Goal: Book appointment/travel/reservation

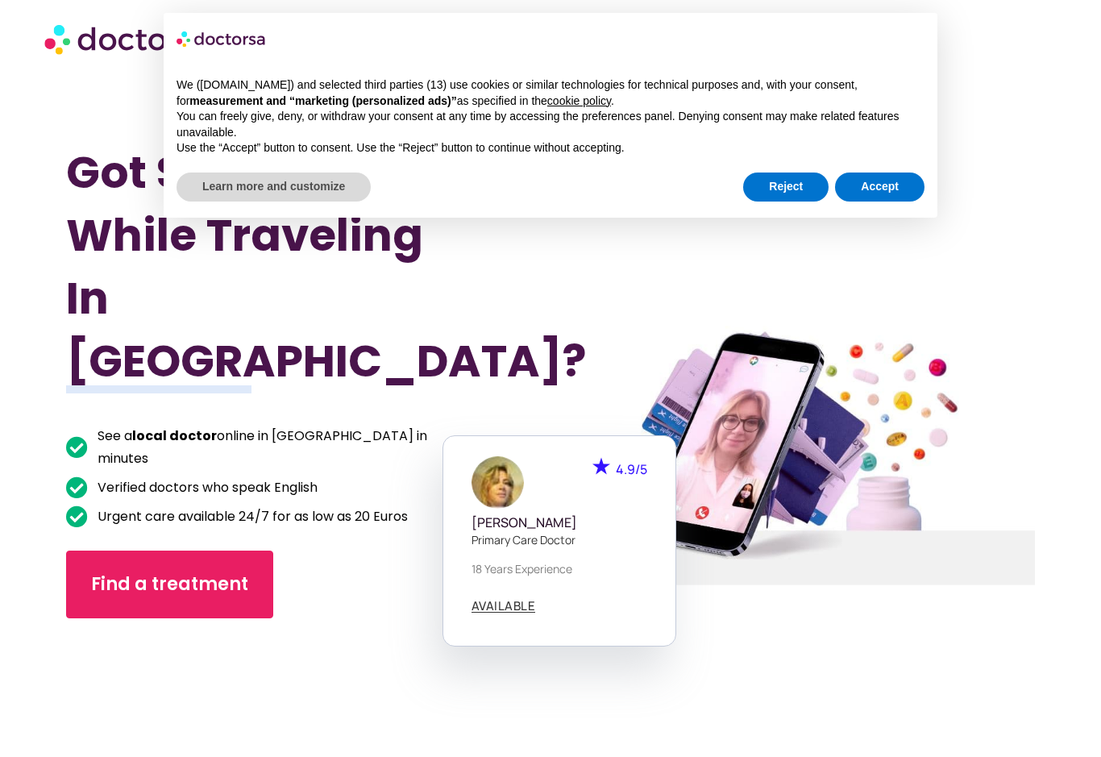
click at [767, 214] on div "× We (doctorsa.com) and selected third parties (13) use cookies or similar tech…" at bounding box center [551, 115] width 800 height 231
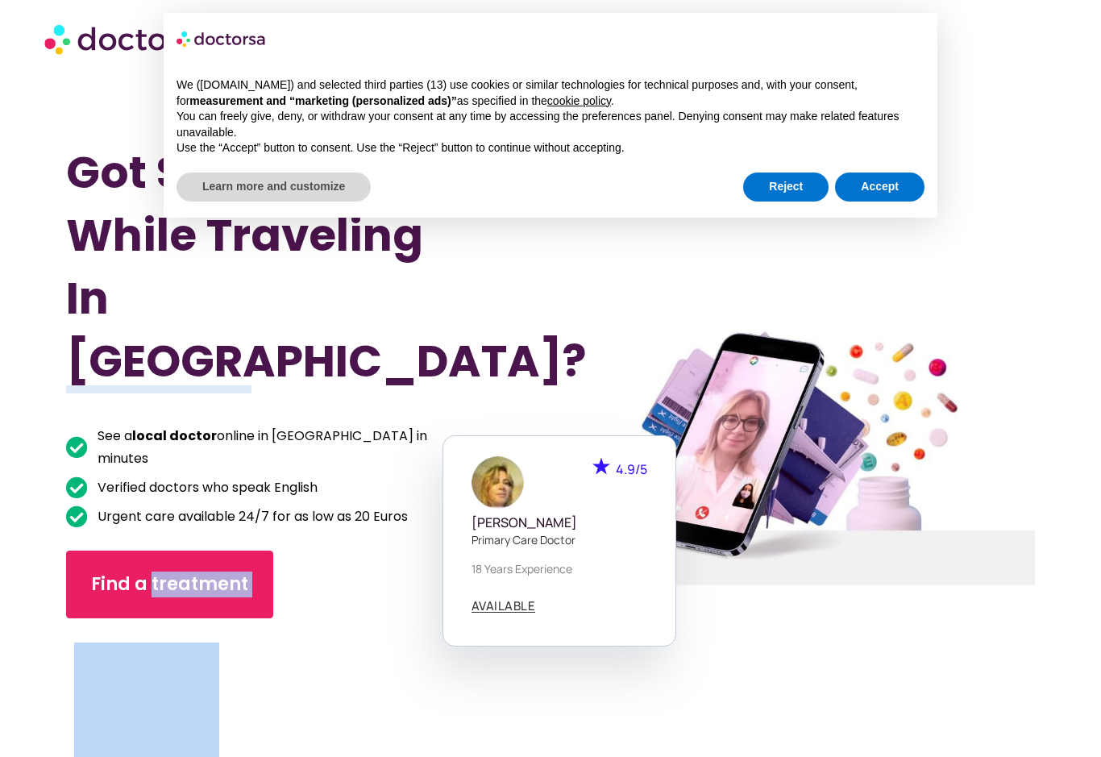
click at [810, 287] on div at bounding box center [793, 456] width 519 height 811
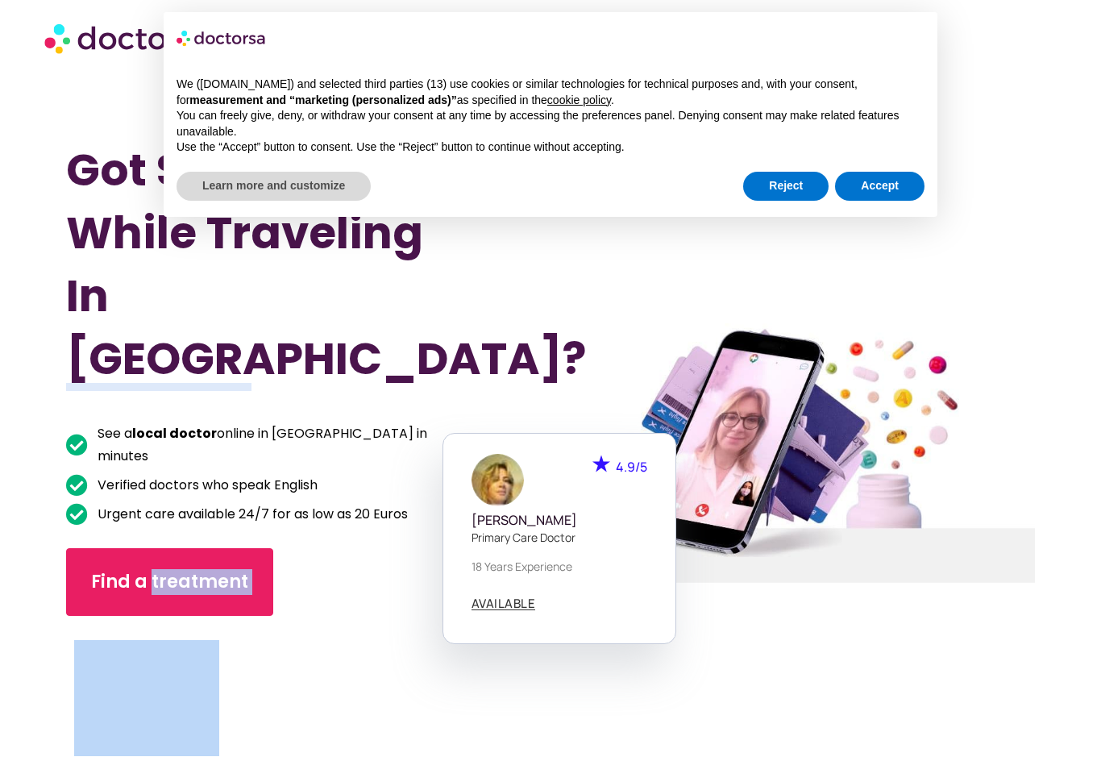
scroll to position [2, 0]
click at [778, 195] on button "Reject" at bounding box center [785, 187] width 85 height 29
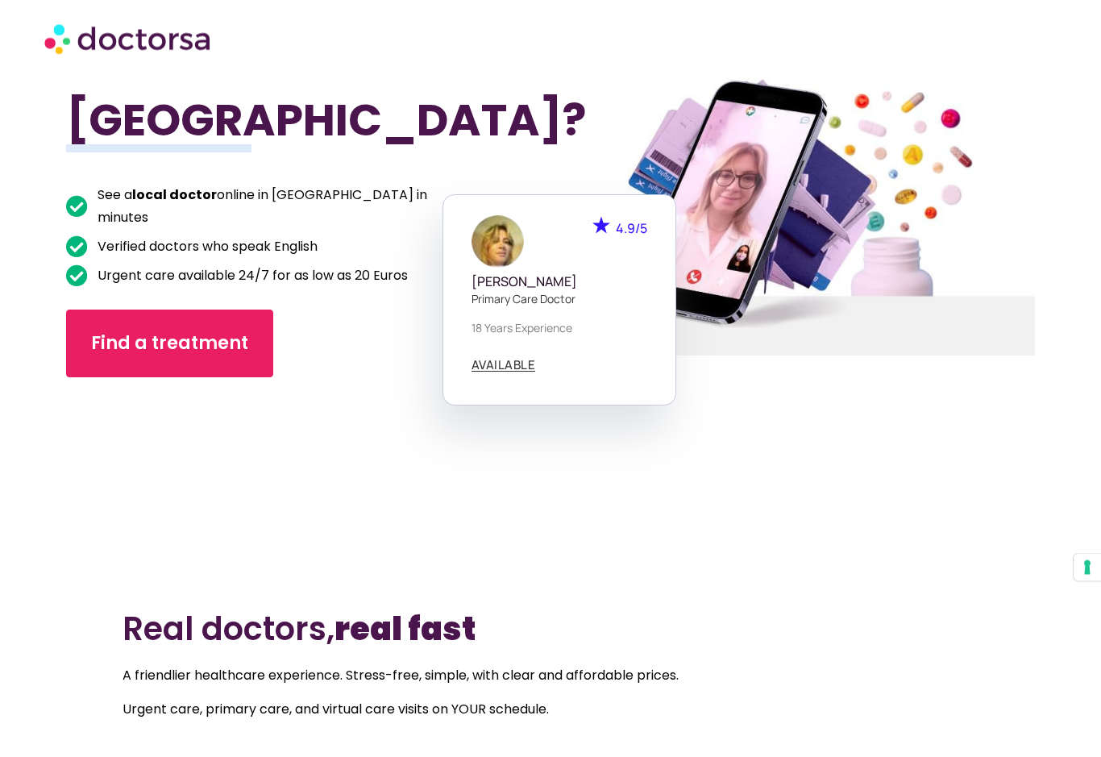
scroll to position [241, 0]
click at [208, 331] on span "Find a treatment" at bounding box center [169, 344] width 157 height 26
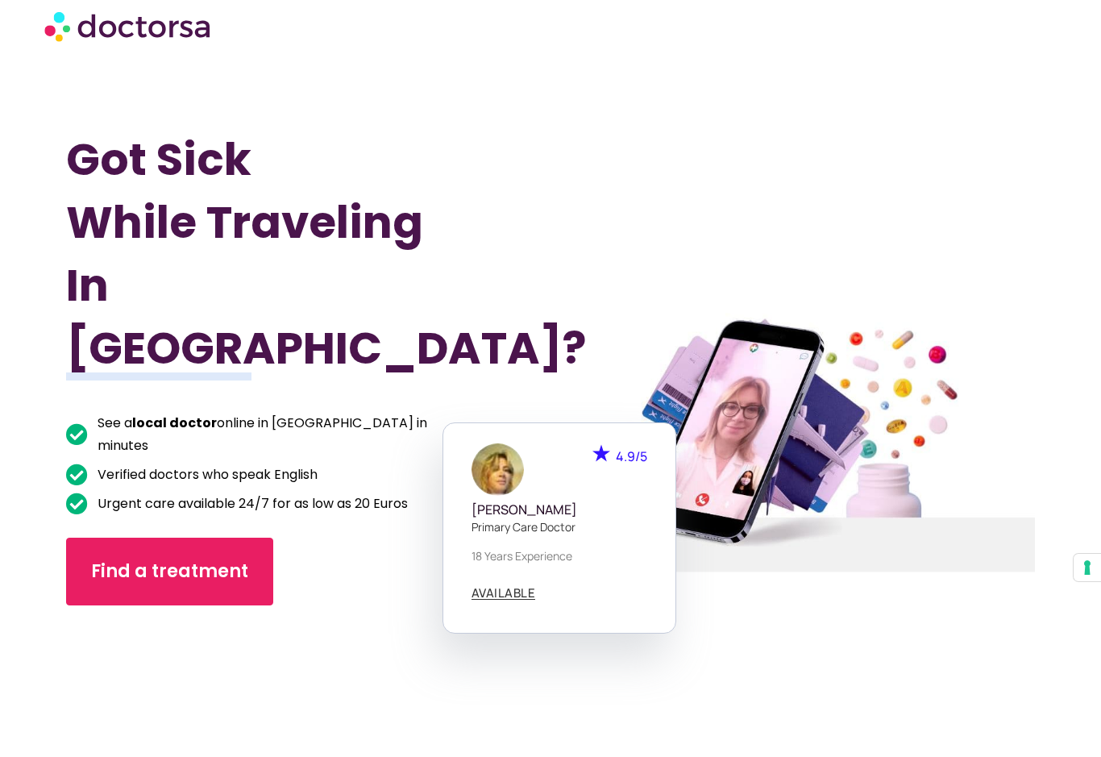
scroll to position [0, 0]
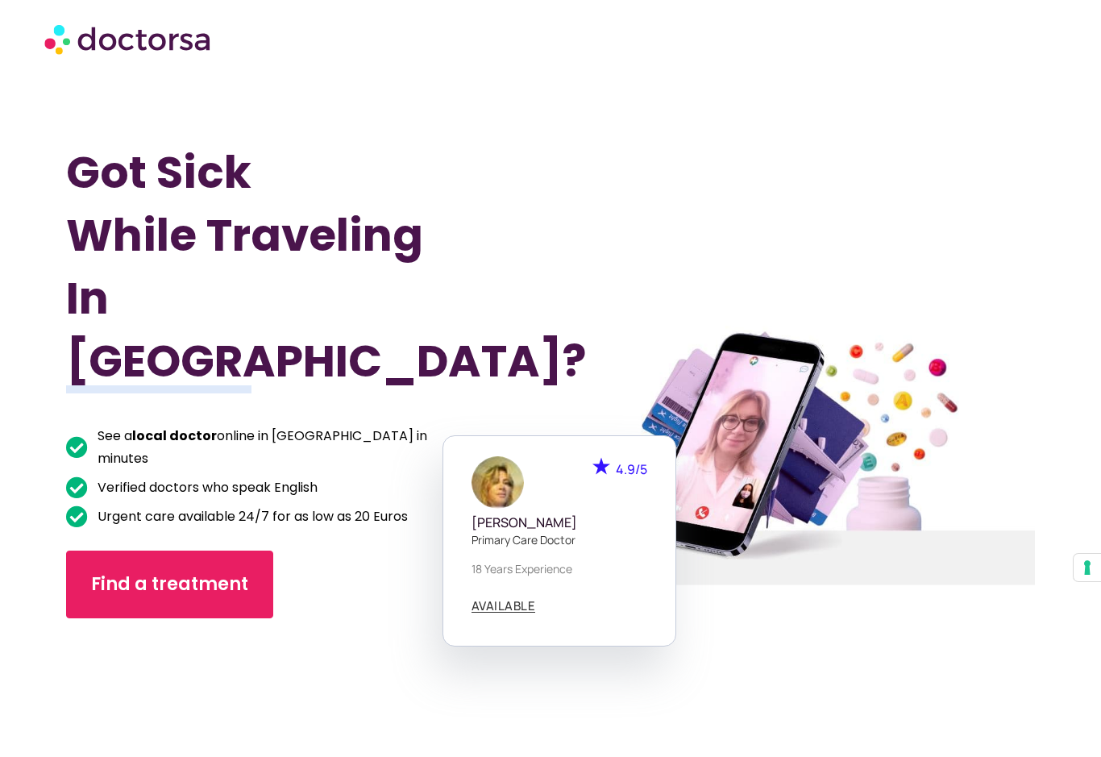
click at [235, 558] on link "Find a treatment" at bounding box center [169, 585] width 207 height 68
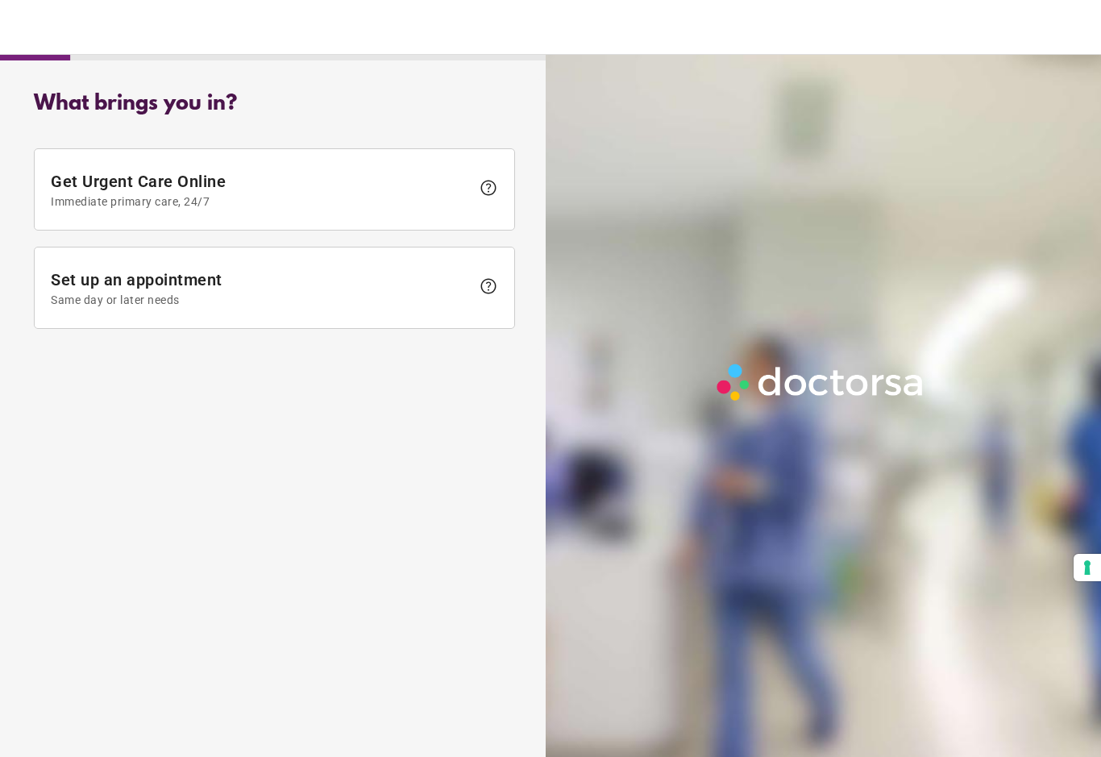
click at [482, 200] on span "help" at bounding box center [484, 189] width 27 height 23
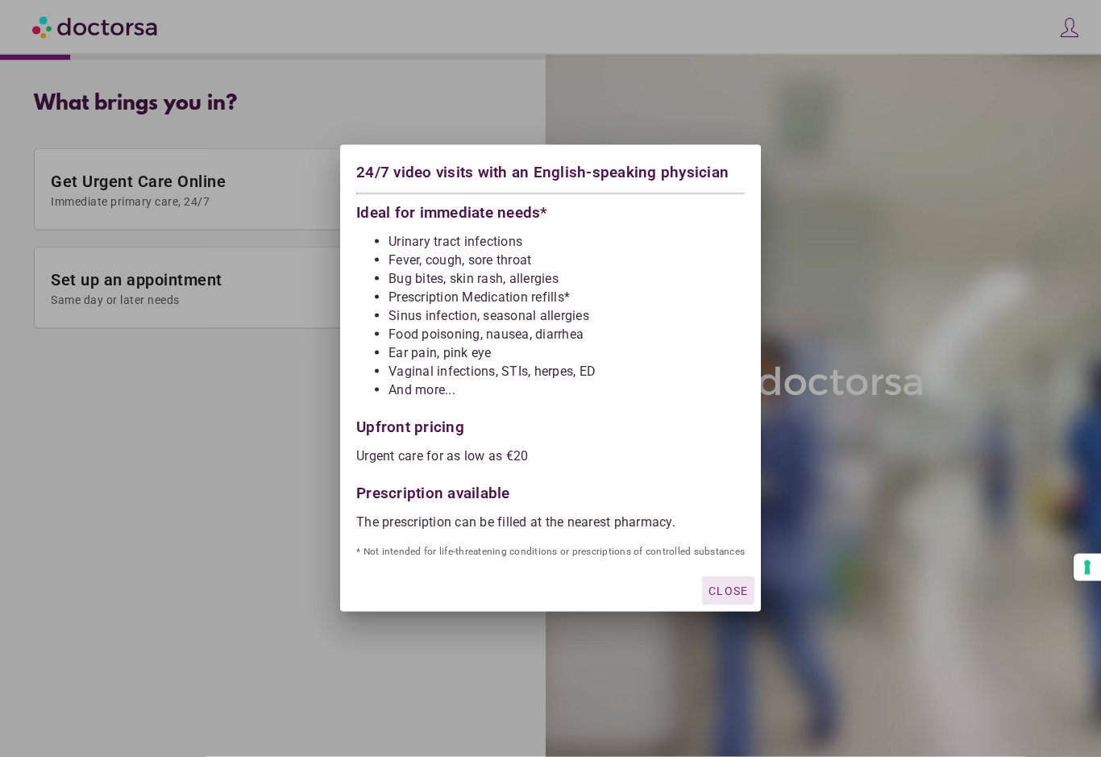
scroll to position [12, 0]
click at [307, 330] on div at bounding box center [550, 378] width 1101 height 757
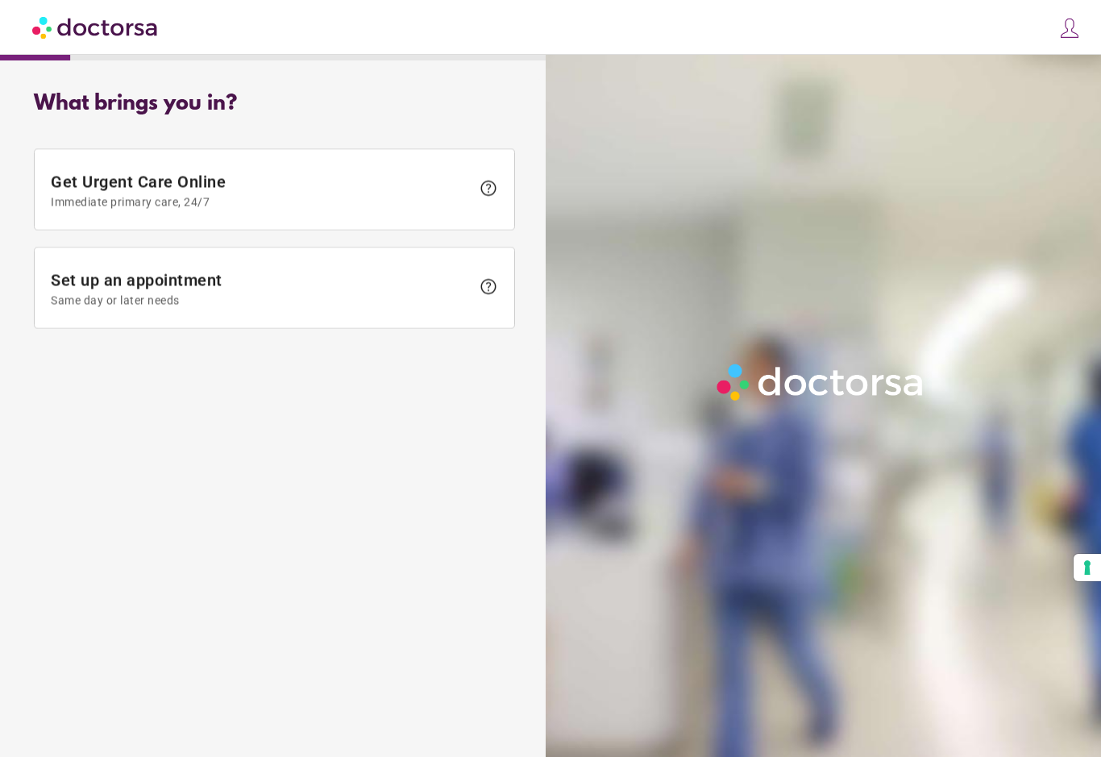
click at [308, 330] on div "What brings you in? Get Urgent Care Online Immediate primary care, 24/7 help Se…" at bounding box center [274, 214] width 533 height 271
click at [318, 332] on div "What brings you in? Get Urgent Care Online Immediate primary care, 24/7 help Se…" at bounding box center [274, 214] width 533 height 271
click at [504, 316] on span at bounding box center [275, 288] width 480 height 81
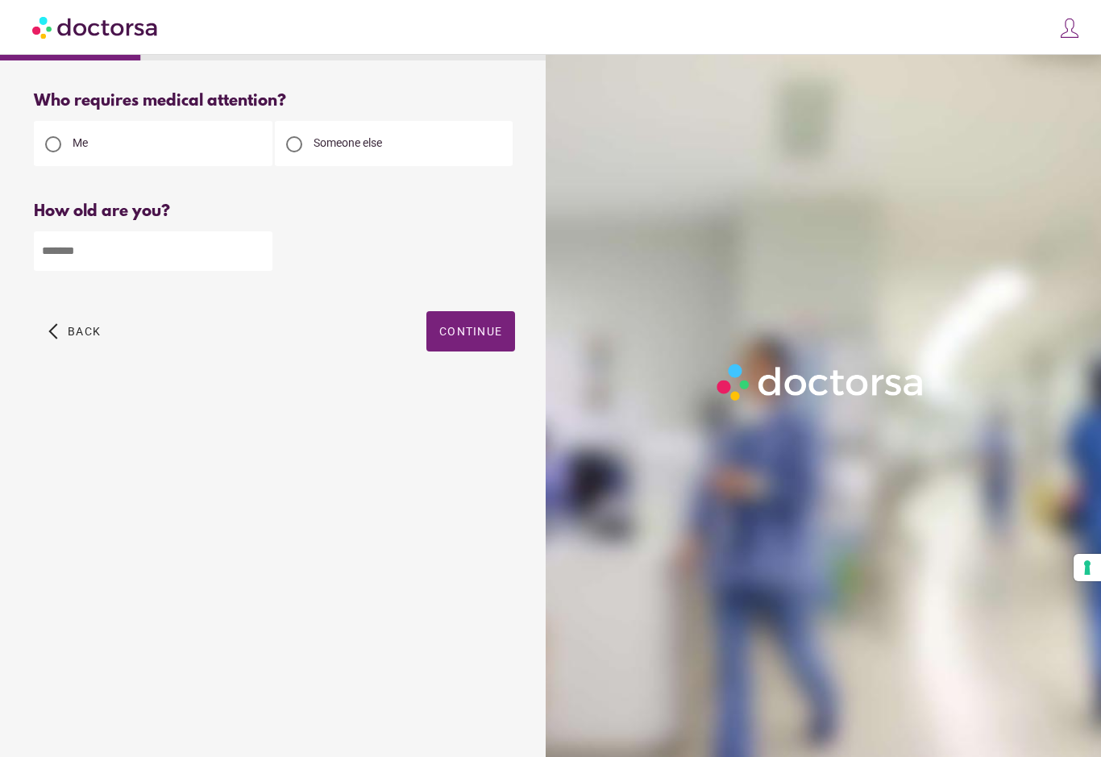
click at [494, 479] on div "What brings you in? Get Urgent Care Online Immediate primary care, 24/7 help Se…" at bounding box center [274, 399] width 533 height 641
click at [577, 443] on div at bounding box center [827, 433] width 562 height 757
click at [331, 271] on div at bounding box center [274, 250] width 481 height 42
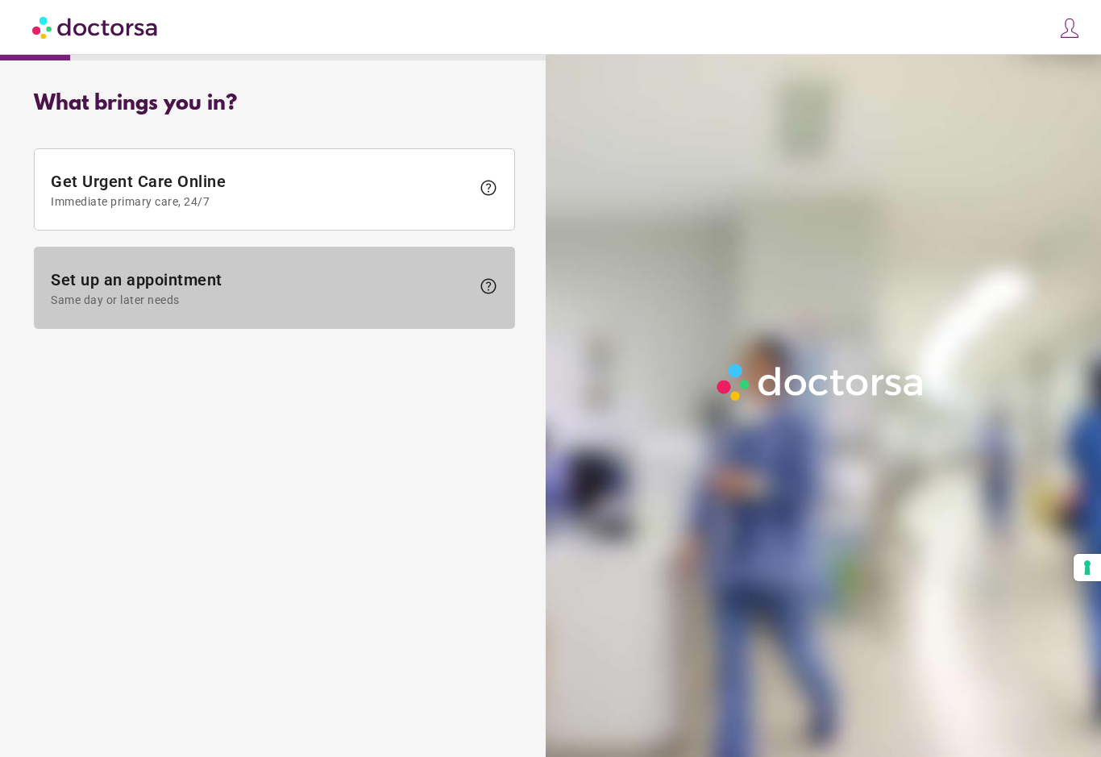
click at [473, 300] on span "help" at bounding box center [484, 288] width 27 height 23
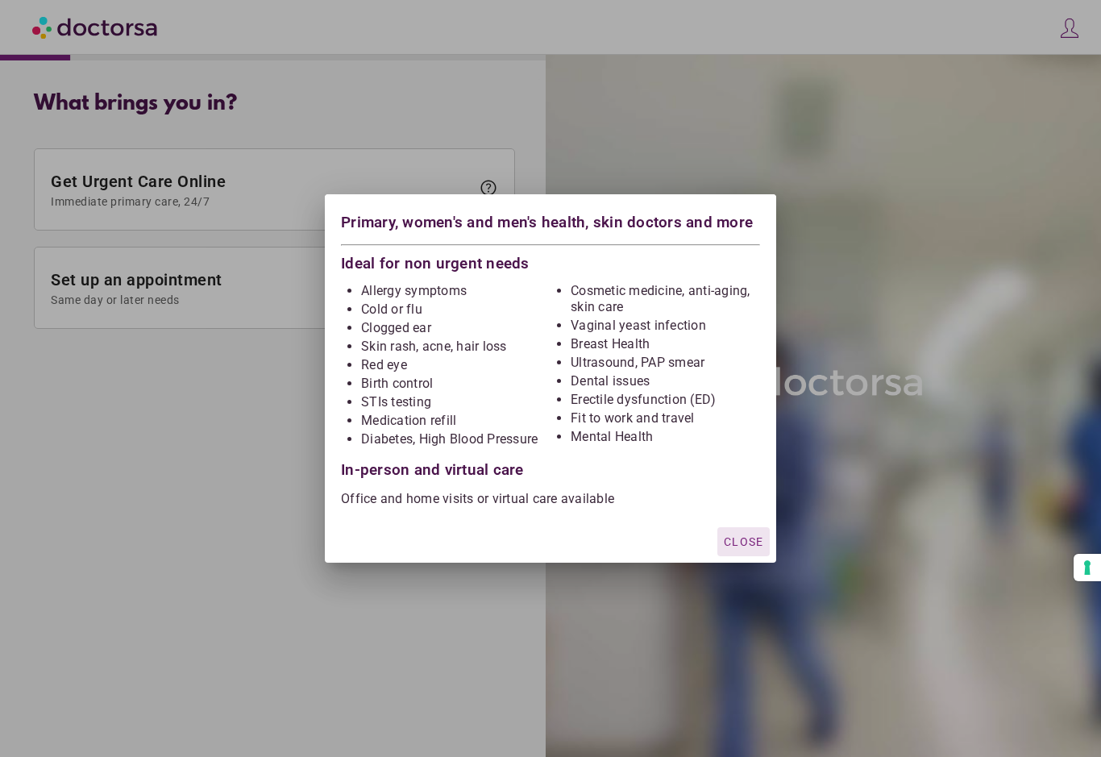
click at [308, 585] on div at bounding box center [550, 378] width 1101 height 757
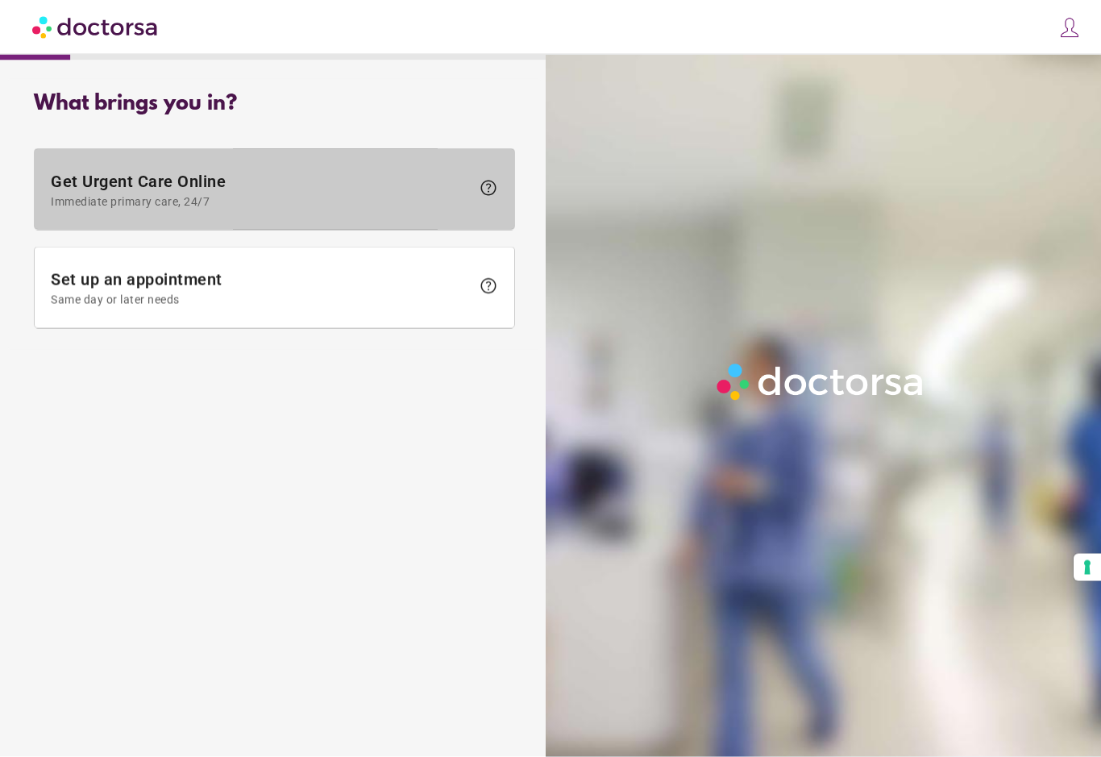
scroll to position [10, 0]
click at [491, 205] on span at bounding box center [275, 189] width 480 height 81
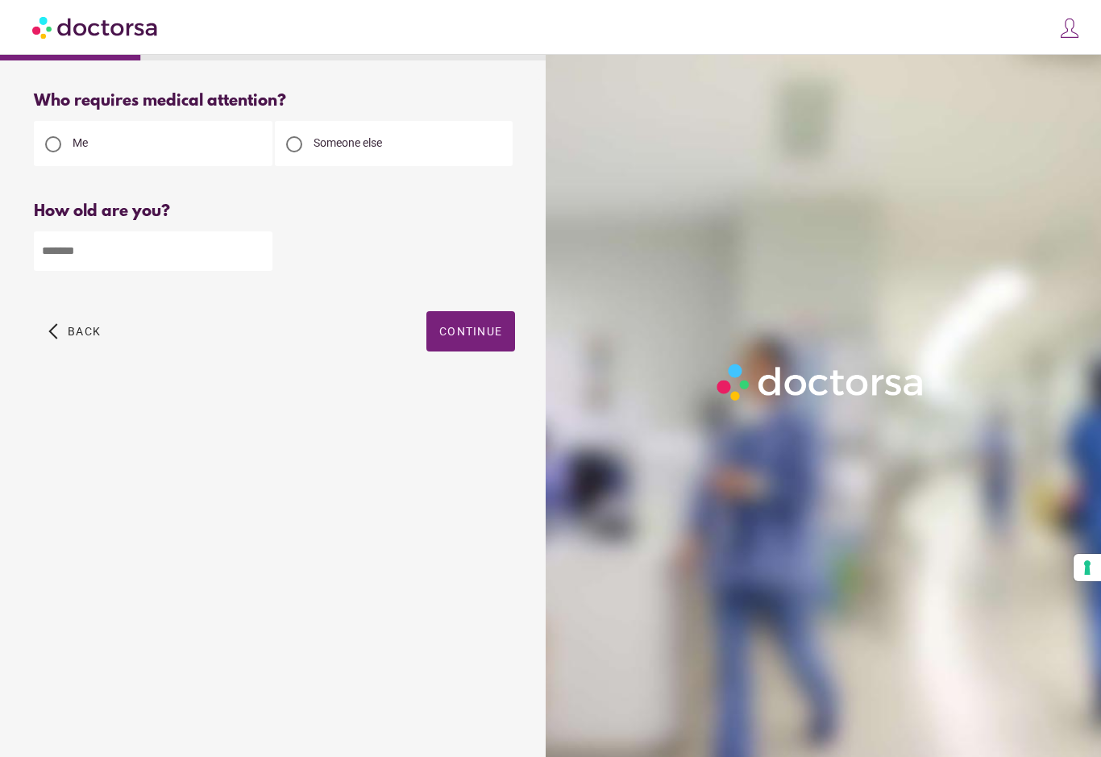
scroll to position [0, 0]
click at [184, 286] on div "Please enter your age" at bounding box center [274, 285] width 481 height 20
click at [164, 295] on div "Please enter your age" at bounding box center [274, 285] width 481 height 20
click at [105, 264] on input "number" at bounding box center [153, 251] width 239 height 40
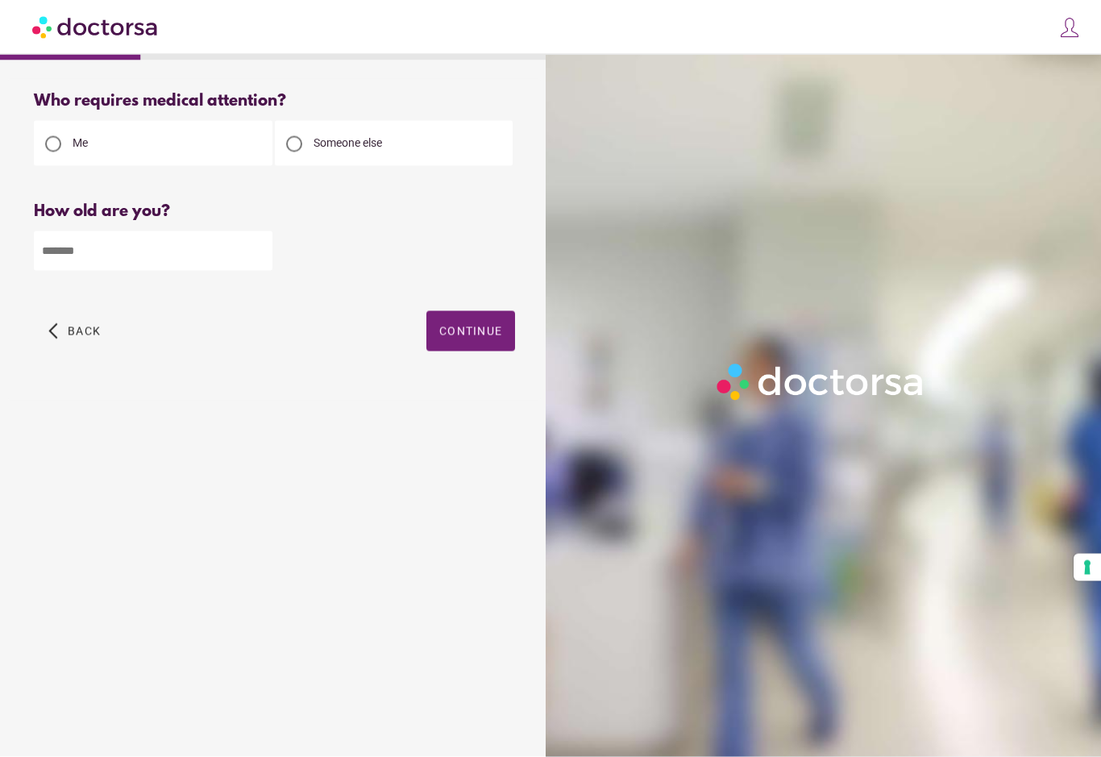
click at [102, 257] on input "number" at bounding box center [153, 251] width 239 height 40
click at [94, 259] on input "number" at bounding box center [153, 251] width 239 height 40
click at [106, 281] on div "Please enter your age" at bounding box center [274, 285] width 481 height 20
click at [106, 264] on input "number" at bounding box center [153, 251] width 239 height 40
type input "*"
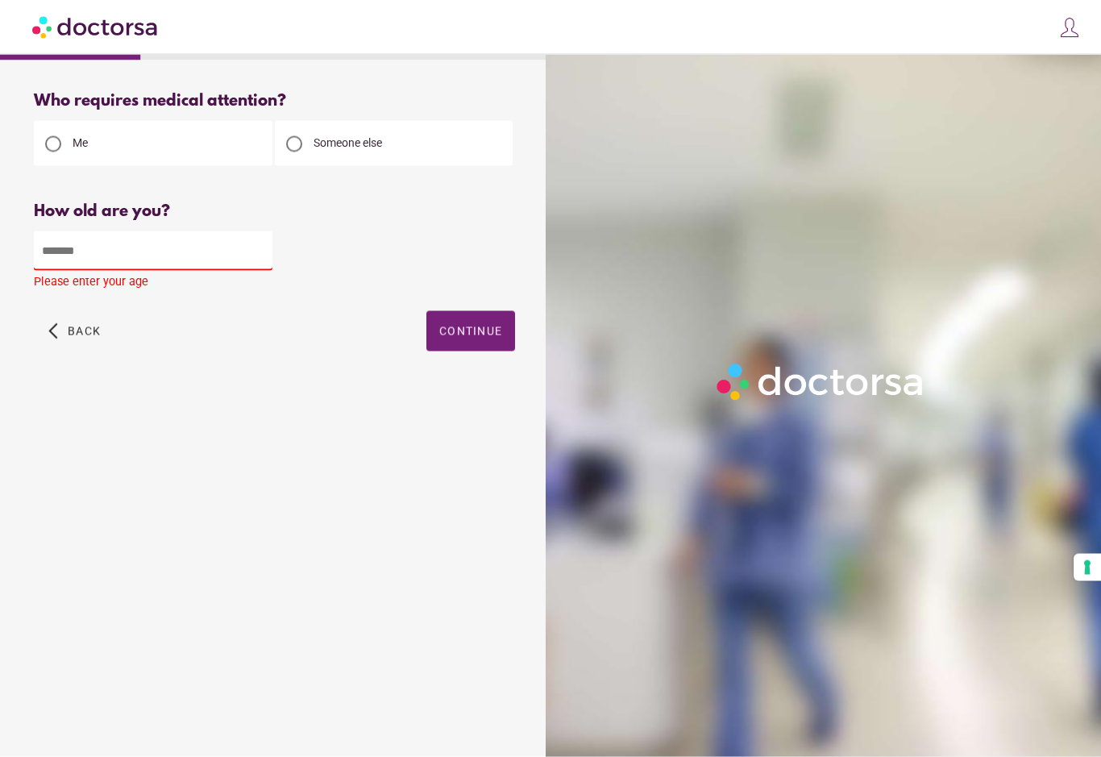
click at [106, 252] on input "number" at bounding box center [153, 251] width 239 height 40
click at [84, 263] on input "number" at bounding box center [153, 251] width 239 height 40
type input "**"
click at [460, 333] on span "button" at bounding box center [471, 331] width 89 height 40
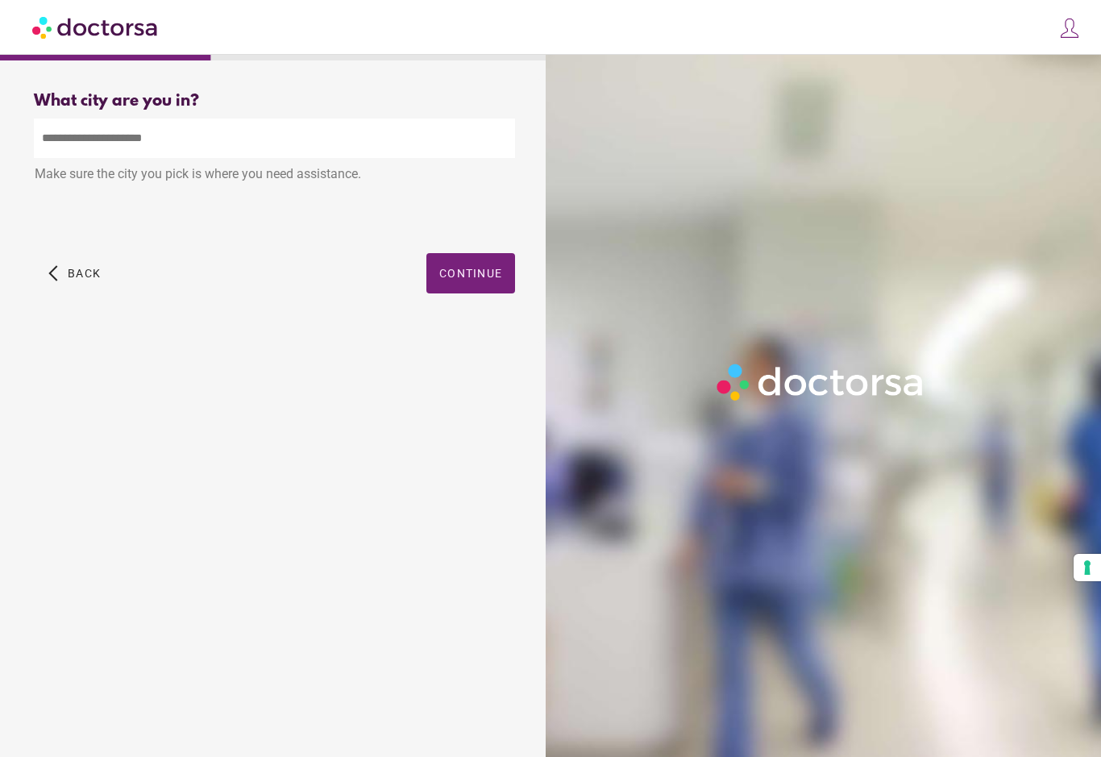
click at [225, 144] on input "text" at bounding box center [274, 139] width 481 height 40
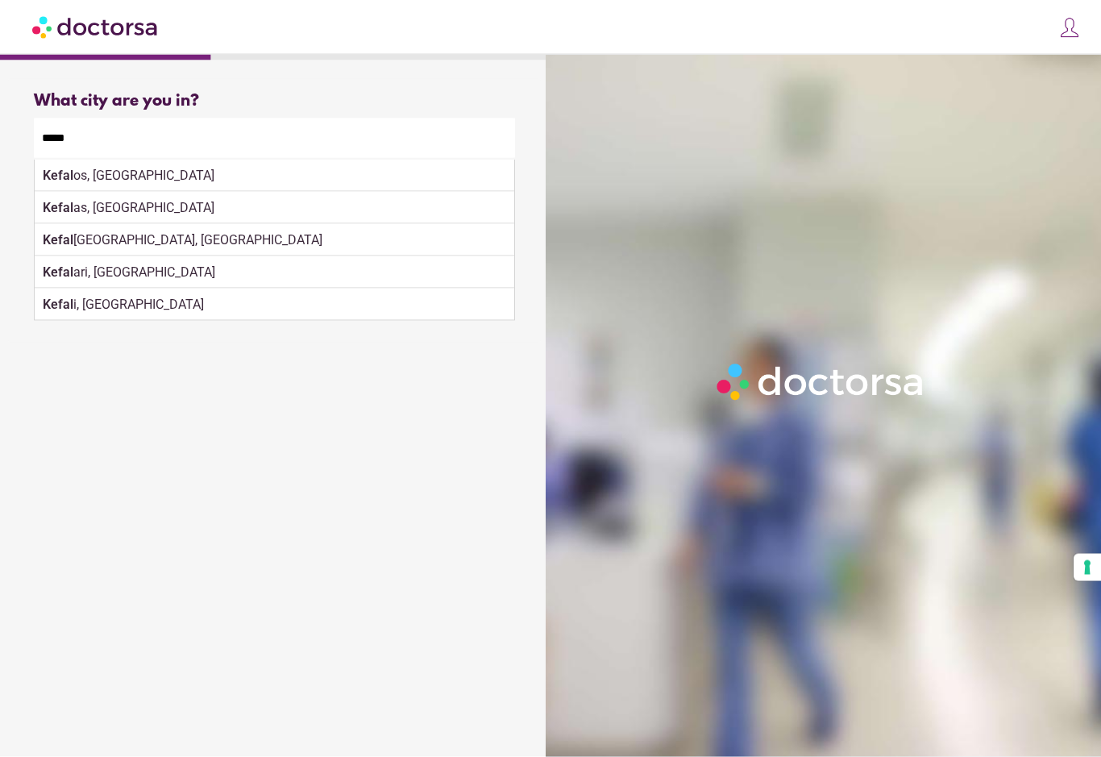
click at [154, 256] on div "Kefal ari, Greece" at bounding box center [275, 272] width 480 height 32
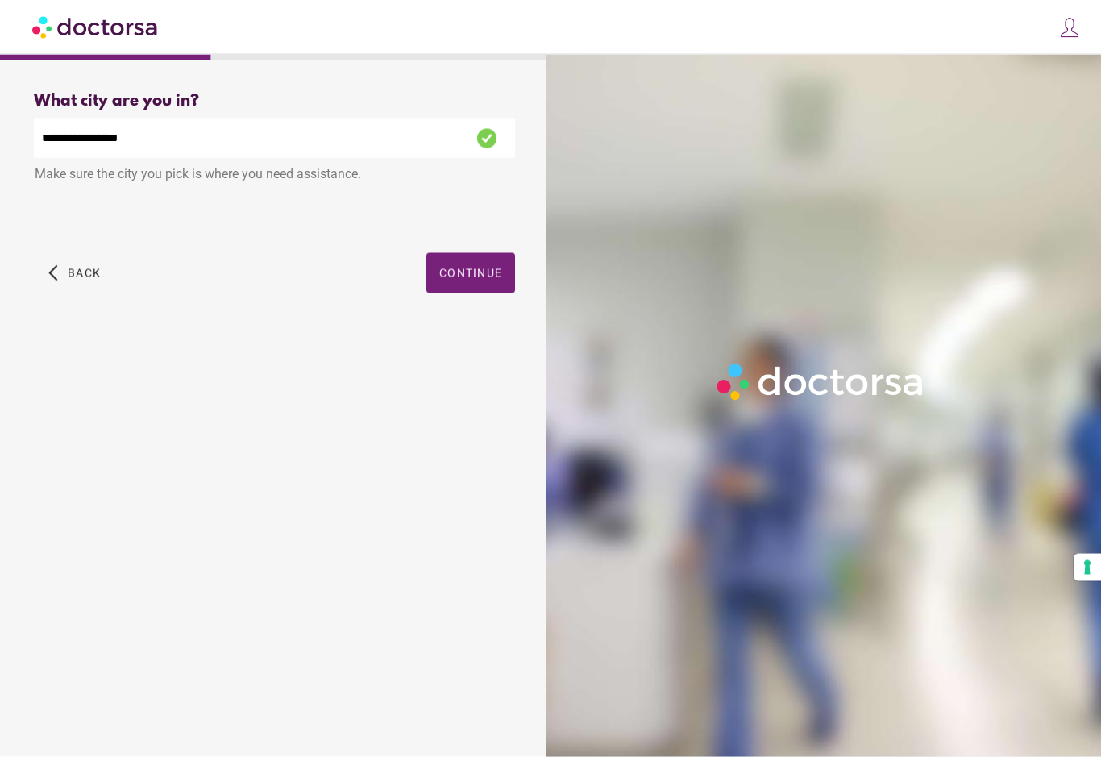
click at [157, 160] on div "Make sure the city you pick is where you need assistance." at bounding box center [274, 175] width 481 height 35
click at [153, 148] on input "**********" at bounding box center [274, 139] width 481 height 40
type input "*"
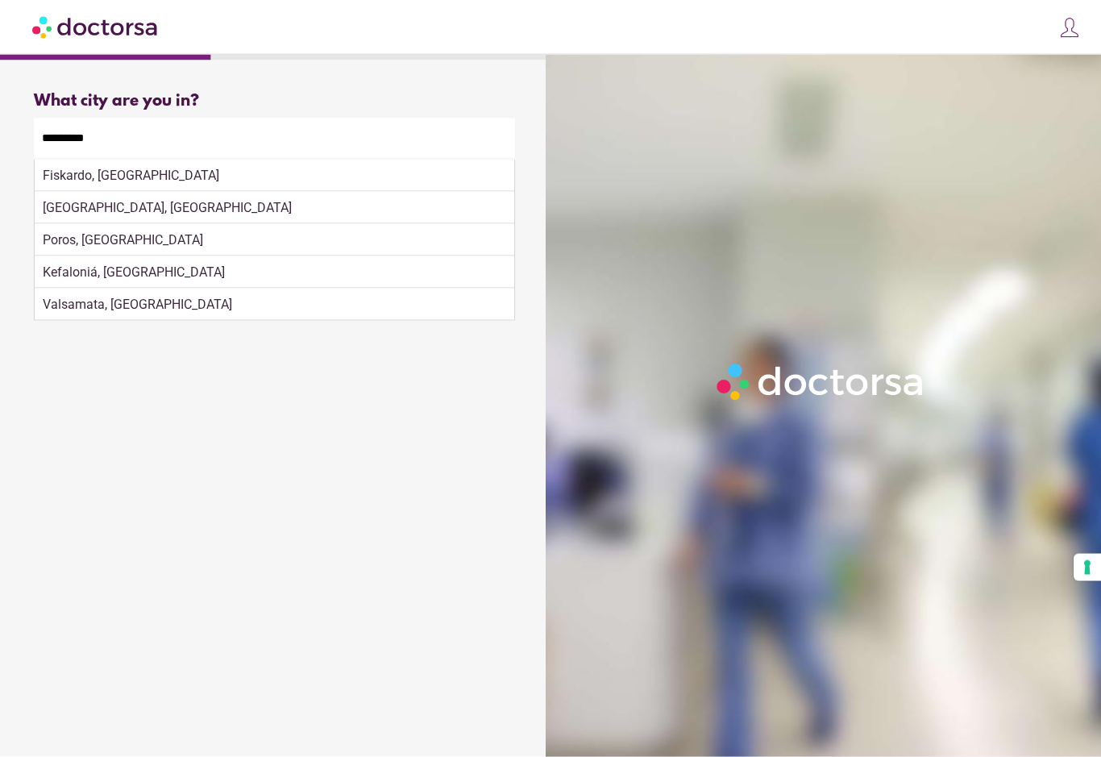
click at [131, 281] on div "Kefaloniá, Greece" at bounding box center [275, 272] width 480 height 32
type input "**********"
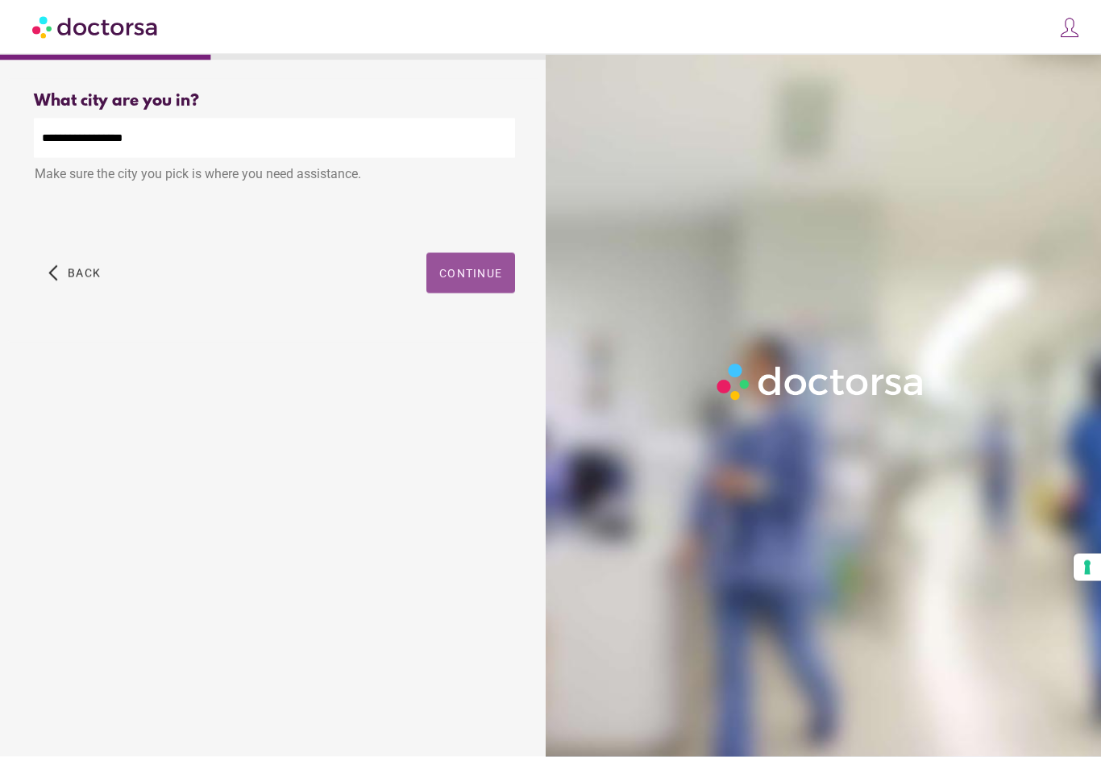
scroll to position [10, 0]
click at [477, 267] on span "Continue" at bounding box center [470, 273] width 63 height 13
click at [473, 267] on span "Continue" at bounding box center [470, 273] width 63 height 13
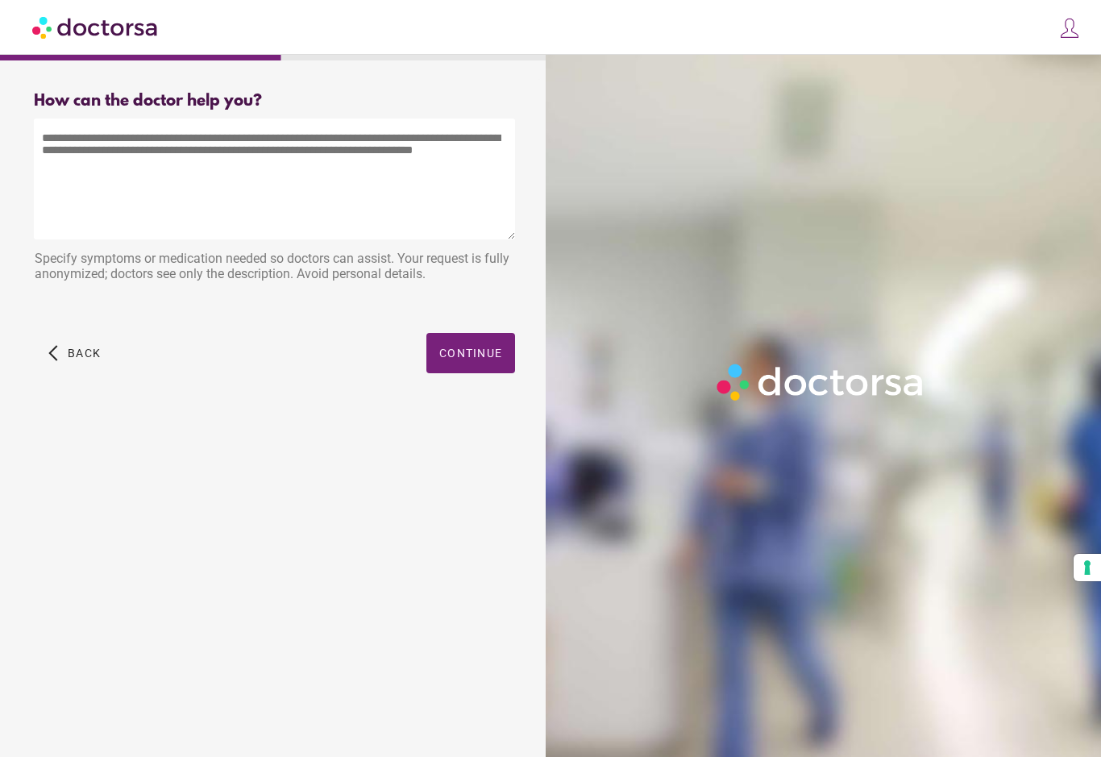
scroll to position [0, 0]
click at [343, 194] on textarea at bounding box center [274, 179] width 481 height 121
type textarea "**********"
click at [1049, 61] on div at bounding box center [827, 433] width 562 height 757
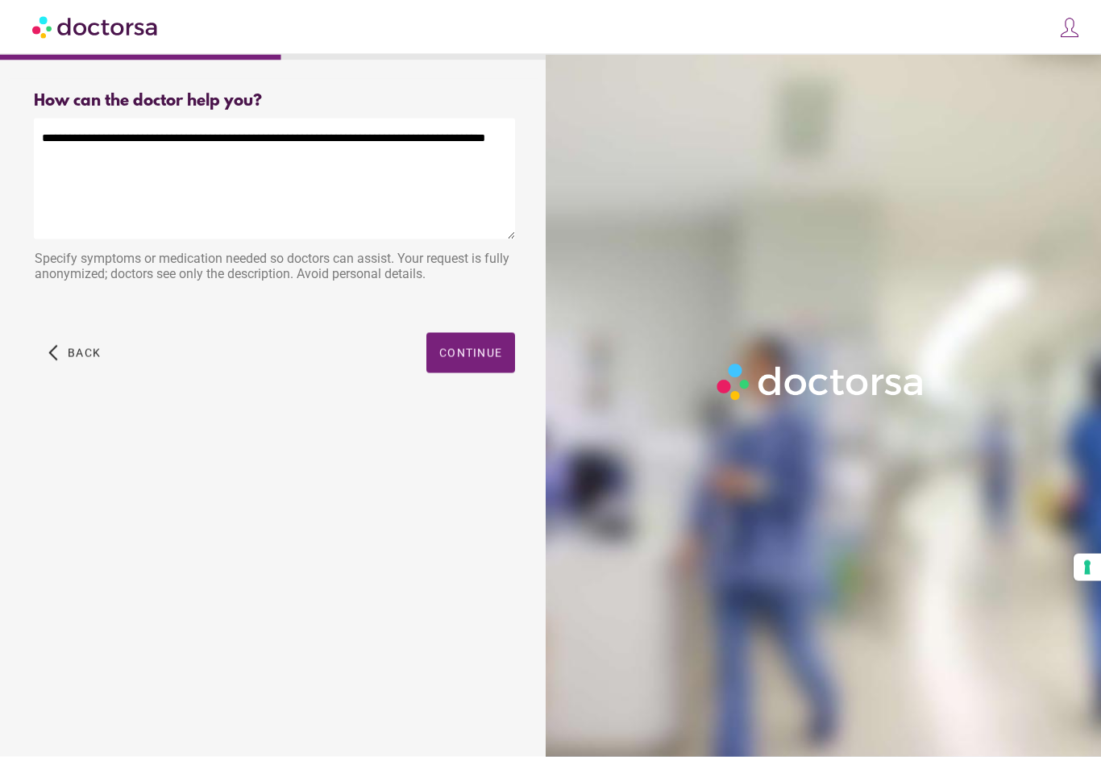
click at [1056, 54] on div "close Log in Make a request Your appointments Your profile Welcome back Log in …" at bounding box center [550, 27] width 1101 height 55
click at [1068, 79] on div at bounding box center [827, 433] width 562 height 757
